Goal: Find specific page/section: Find specific page/section

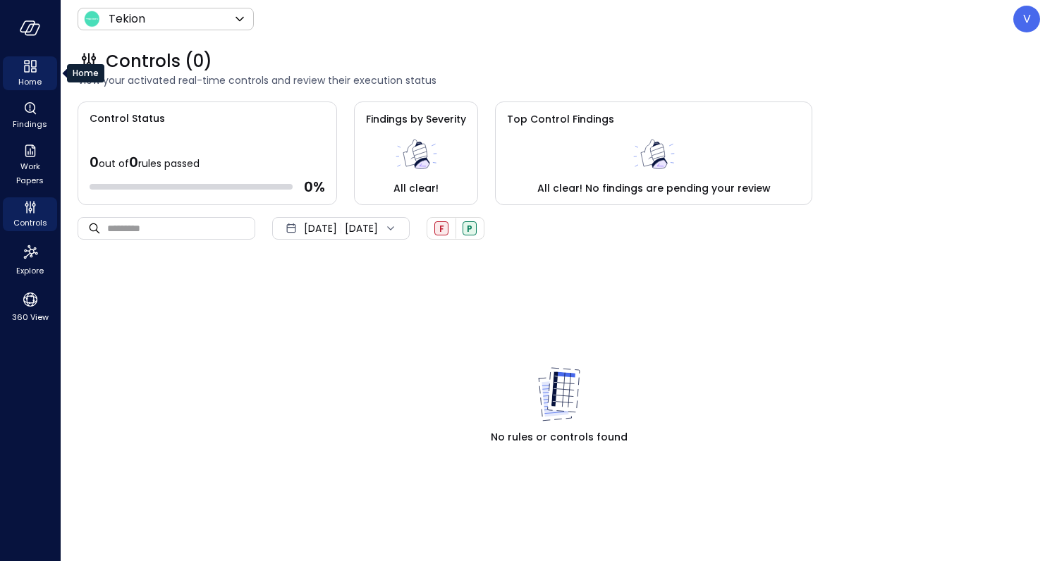
click at [35, 71] on icon "Home" at bounding box center [34, 70] width 6 height 4
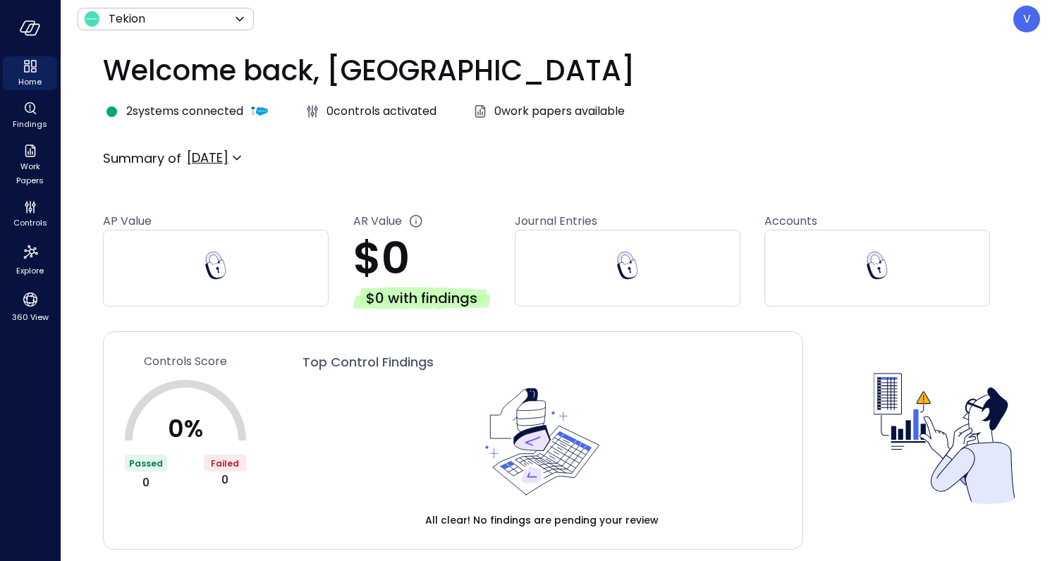
click at [192, 262] on div at bounding box center [216, 268] width 226 height 77
click at [233, 264] on div at bounding box center [216, 268] width 226 height 77
